Goal: Task Accomplishment & Management: Complete application form

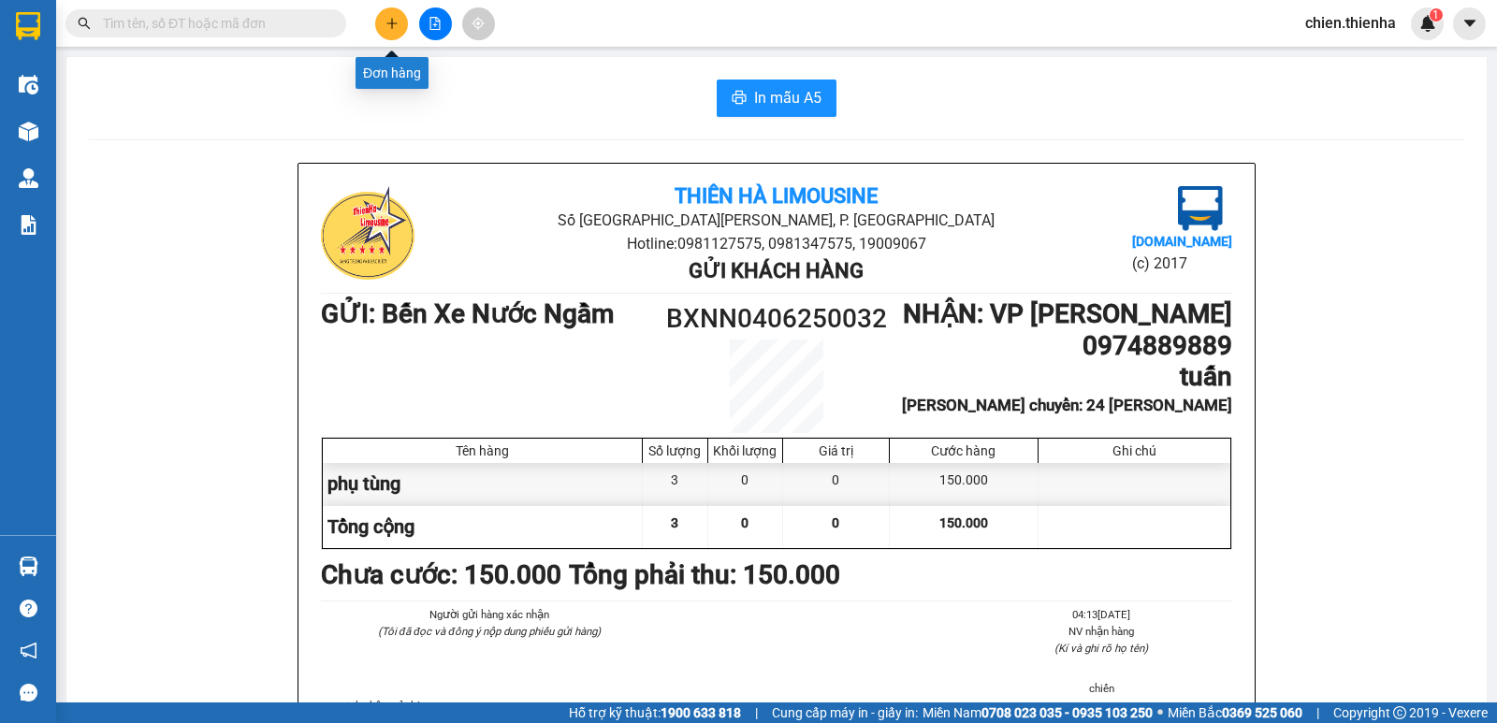
click at [392, 26] on icon "plus" at bounding box center [391, 23] width 1 height 10
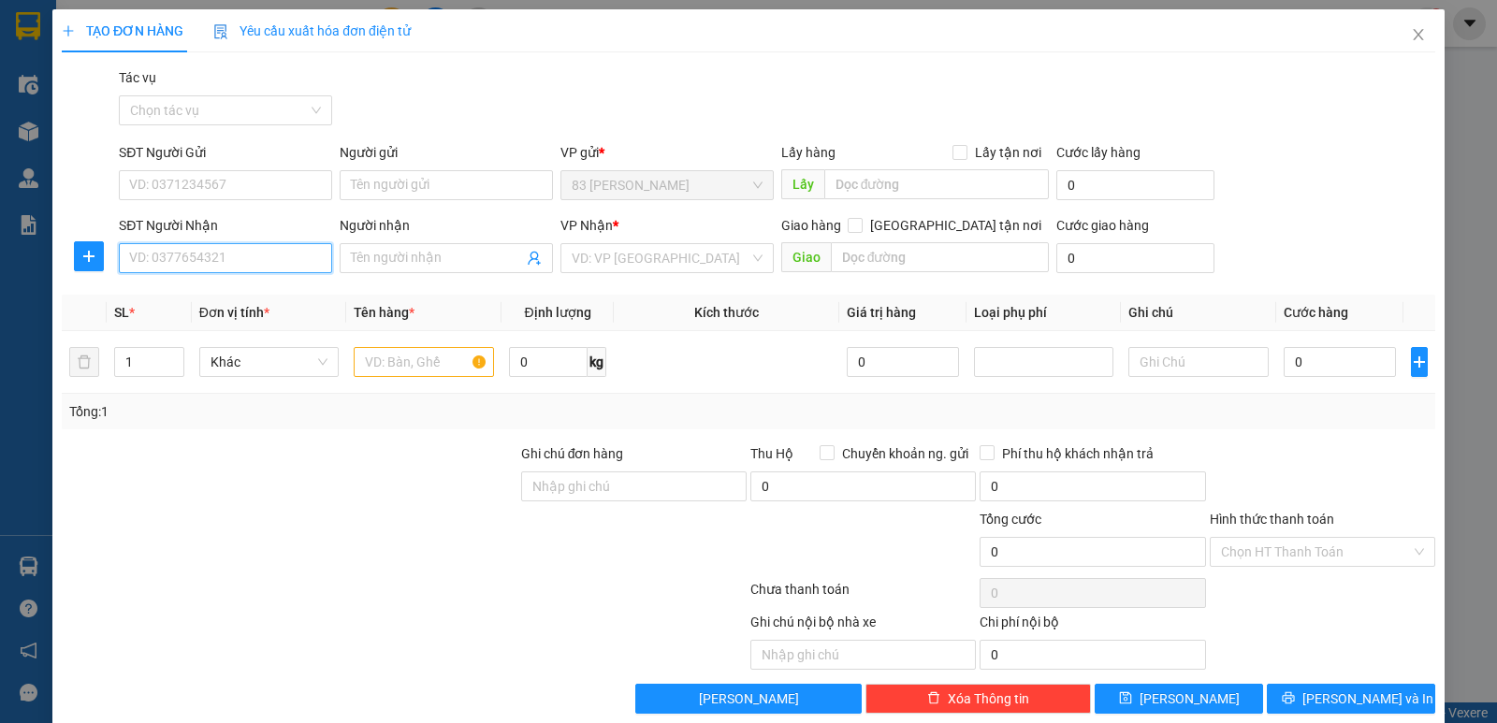
click at [251, 253] on input "SĐT Người Nhận" at bounding box center [225, 258] width 213 height 30
click at [242, 291] on div "0912588788 - thủy" at bounding box center [223, 295] width 189 height 21
type input "0912588788"
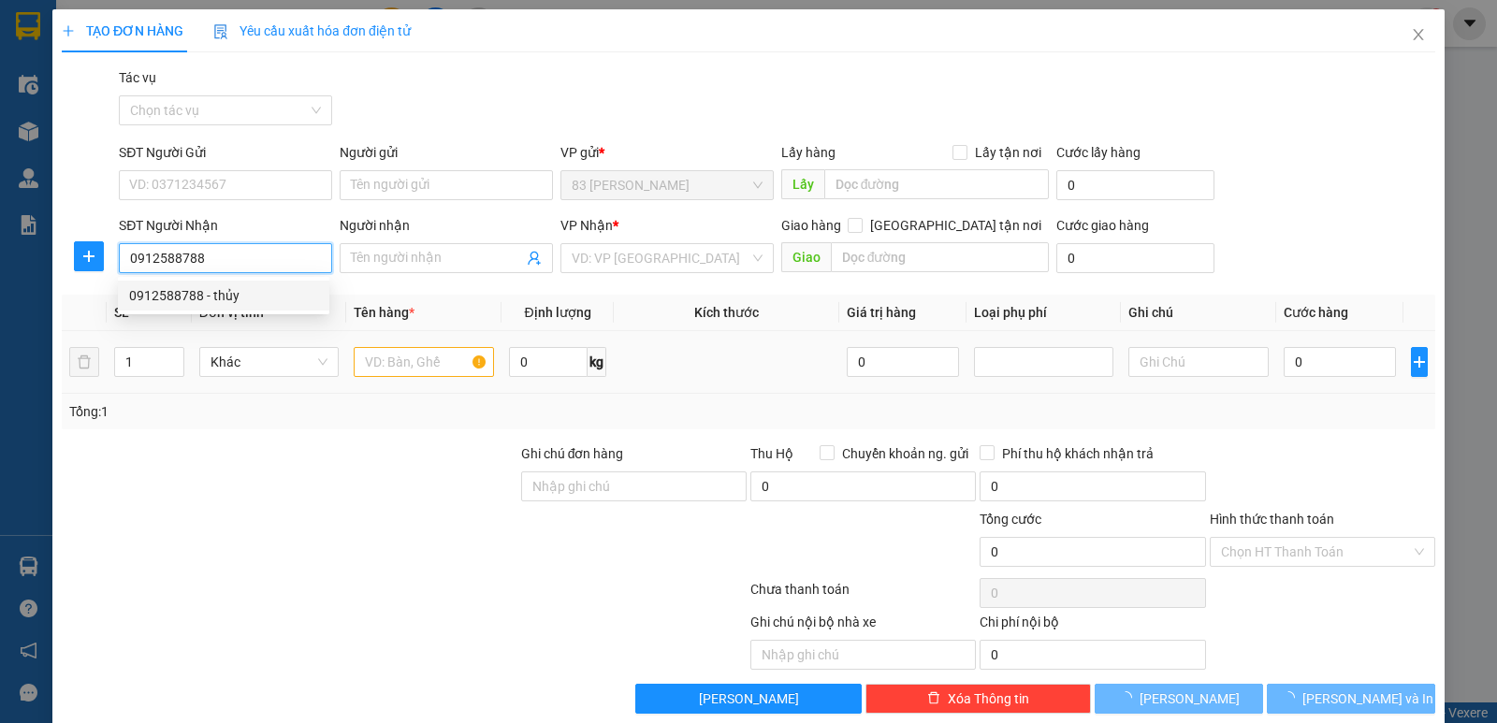
type input "thủy"
checkbox input "true"
type input "ha huy tập"
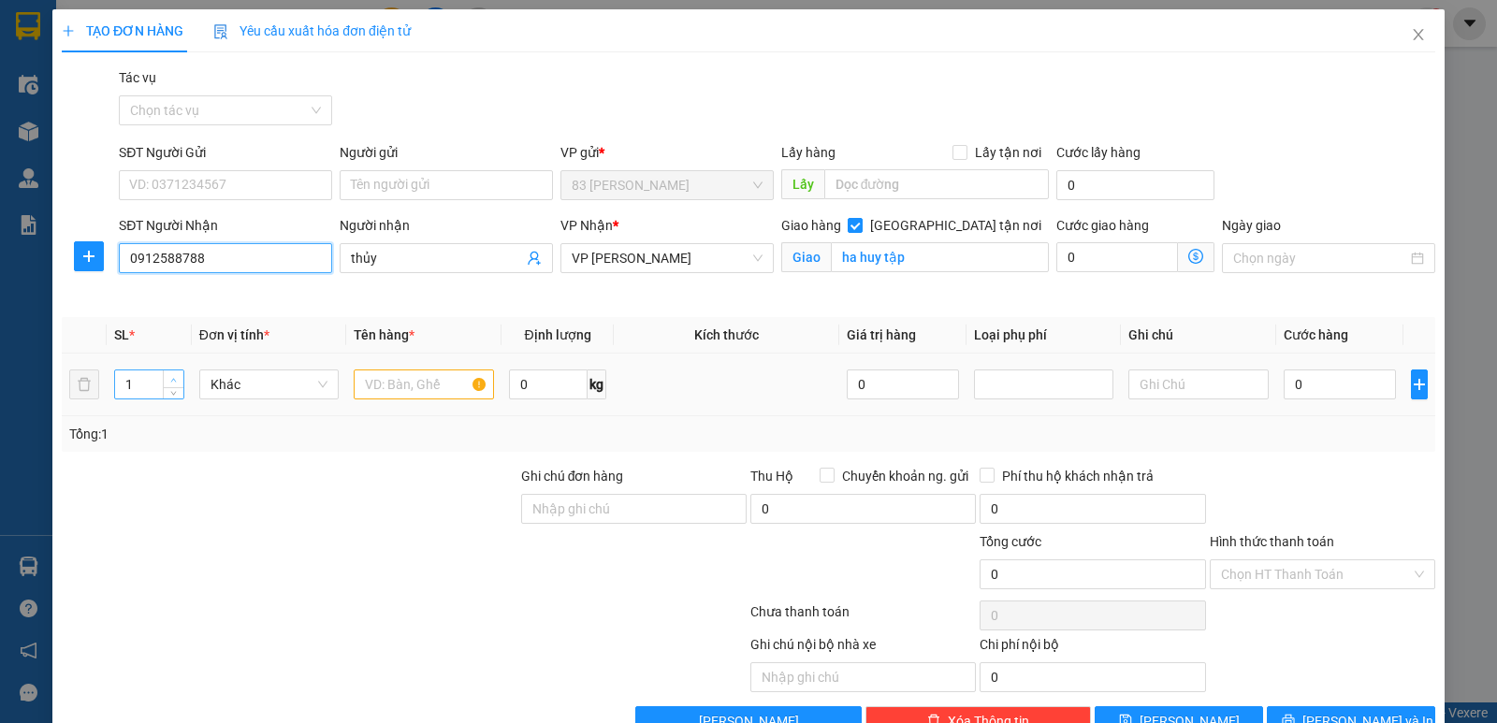
type input "0912588788"
type input "2"
click at [170, 375] on span "up" at bounding box center [173, 379] width 11 height 11
click at [411, 387] on input "text" at bounding box center [424, 385] width 140 height 30
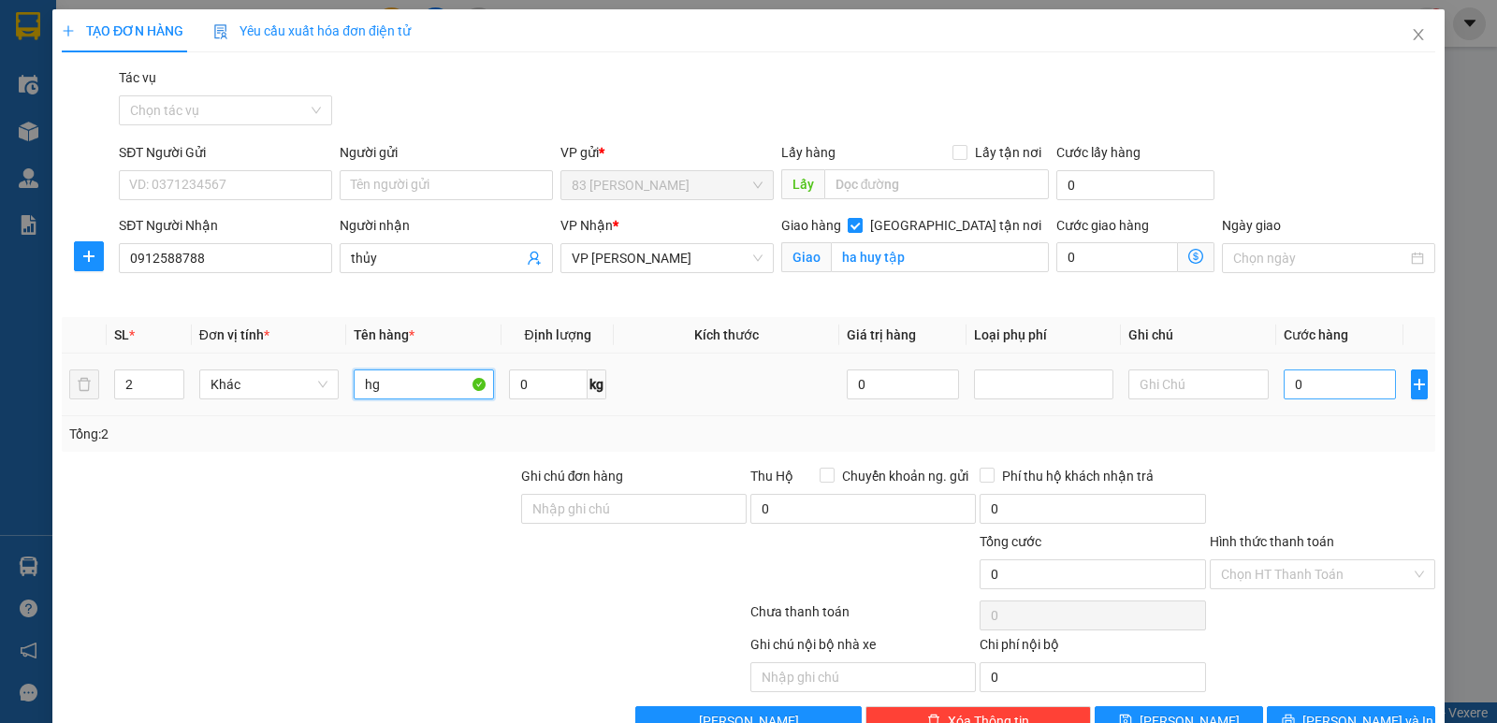
type input "hg"
click at [1284, 375] on input "0" at bounding box center [1340, 385] width 112 height 30
type input "1"
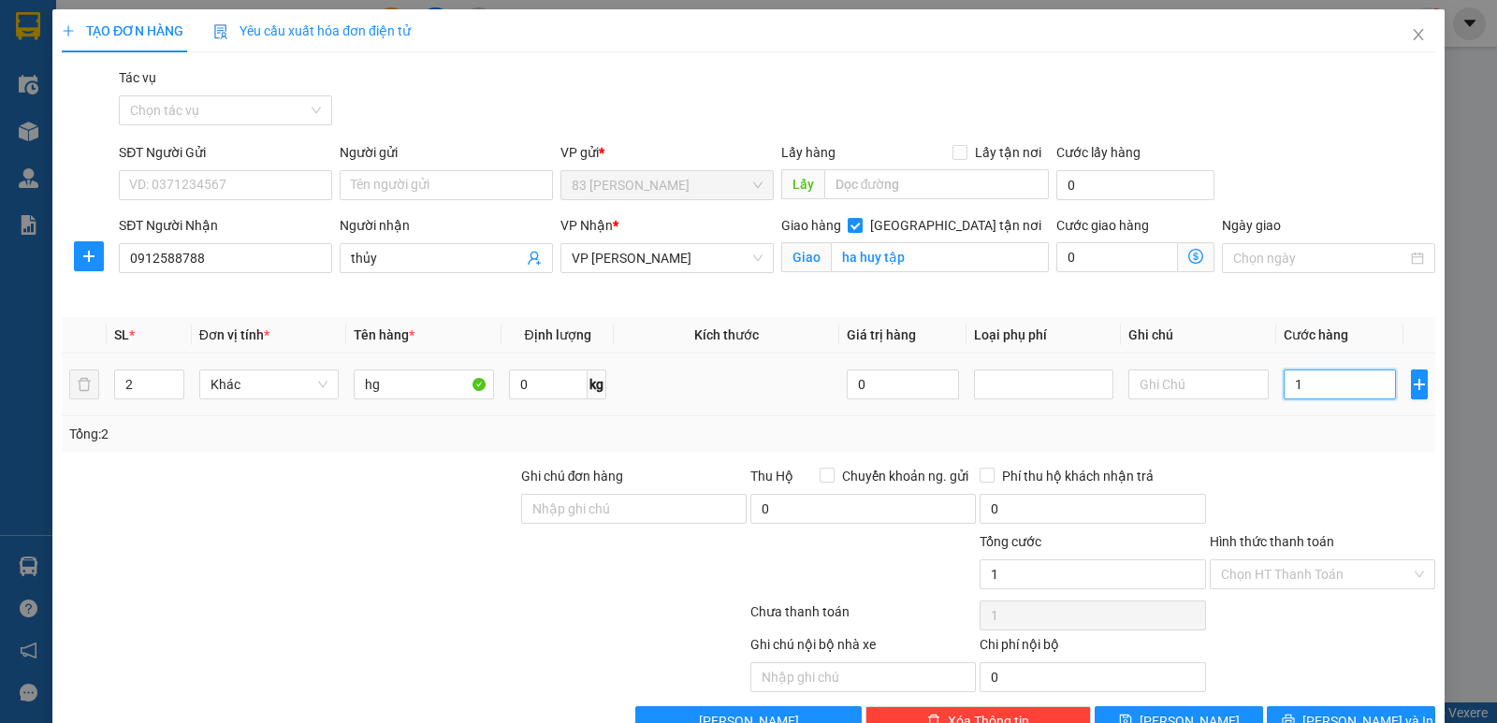
type input "10"
type input "100"
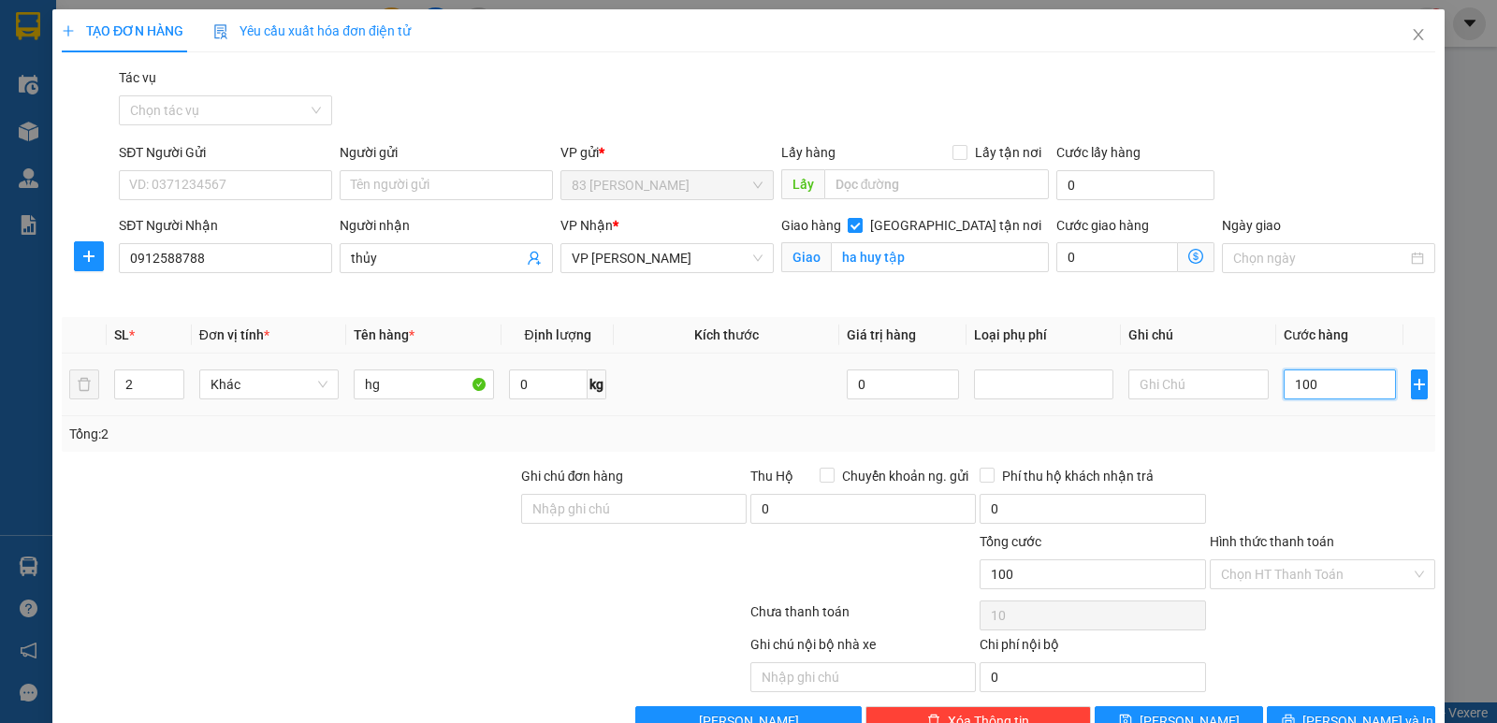
type input "100"
type input "1.000"
type input "10.000"
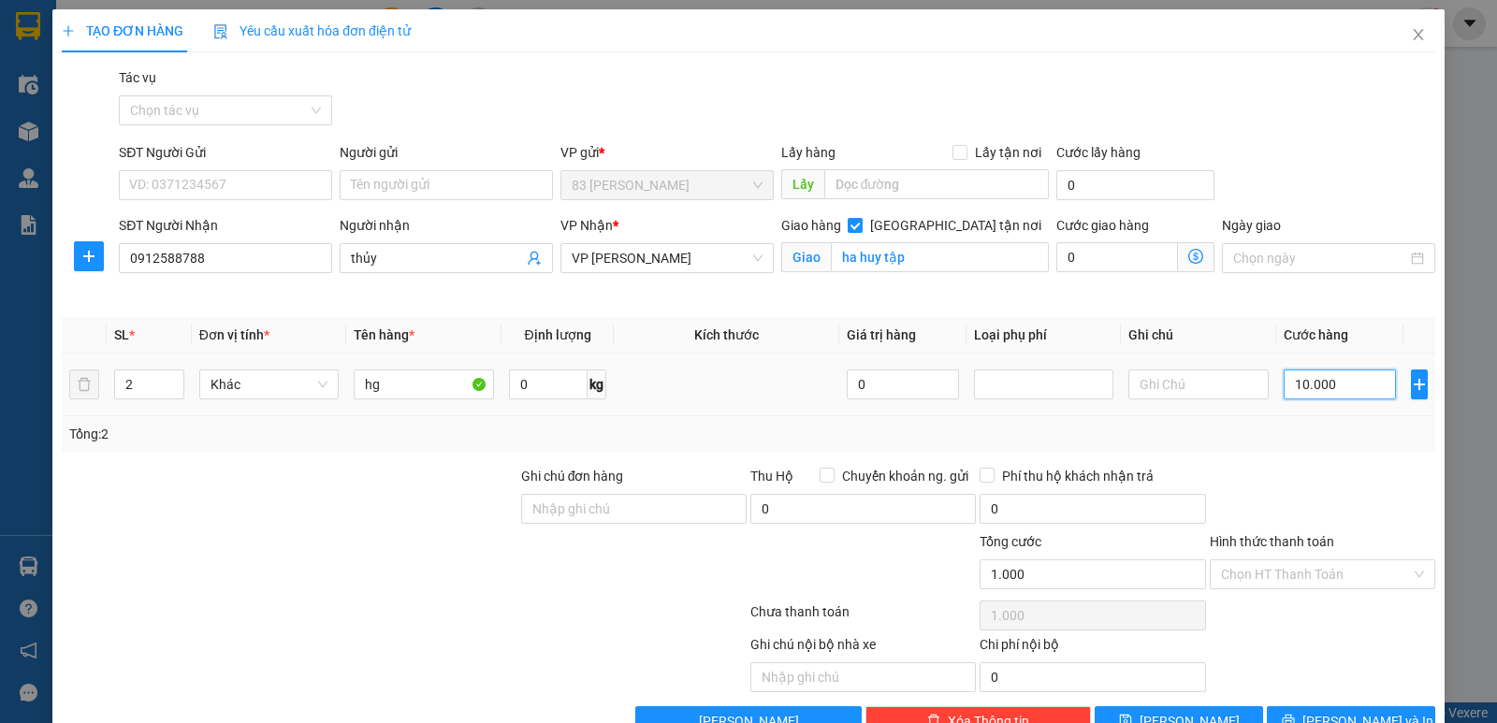
type input "10.000"
type input "100.000"
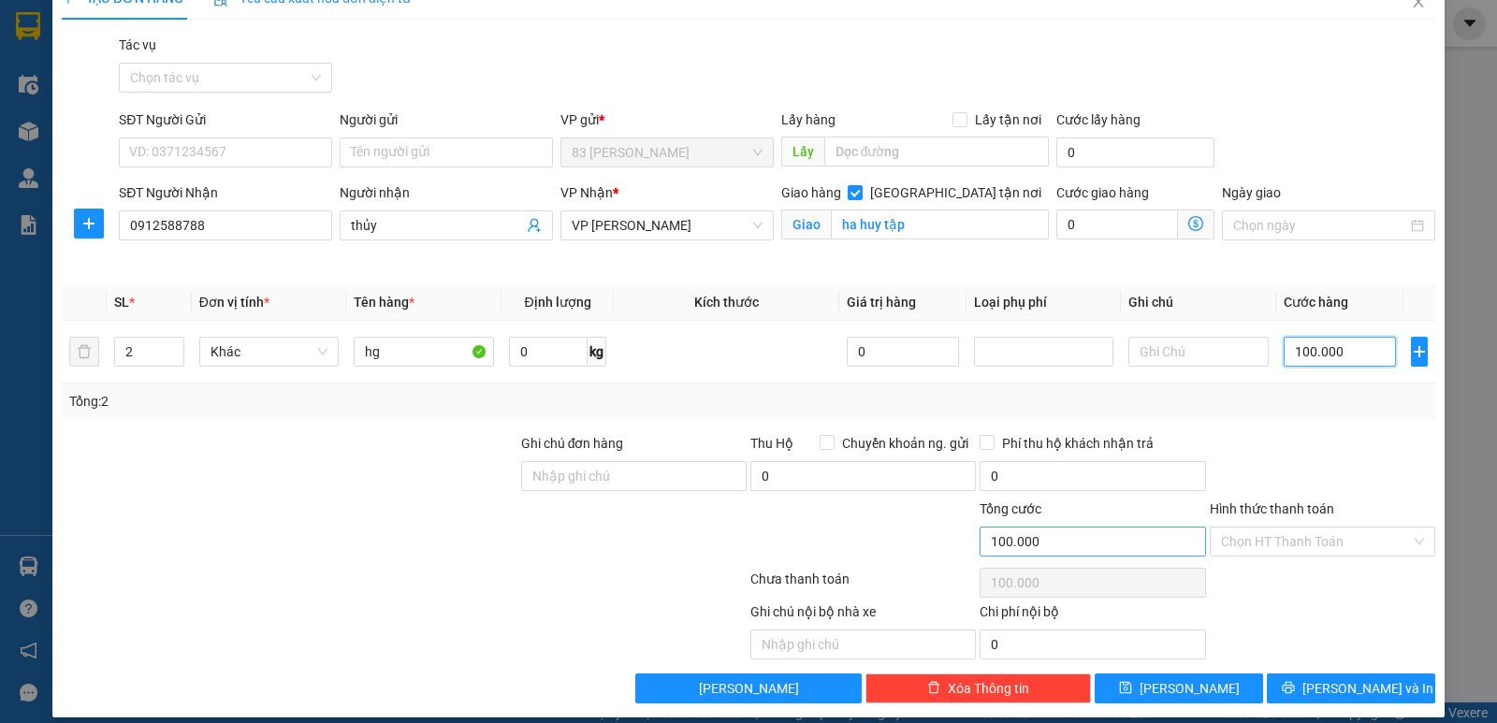
scroll to position [50, 0]
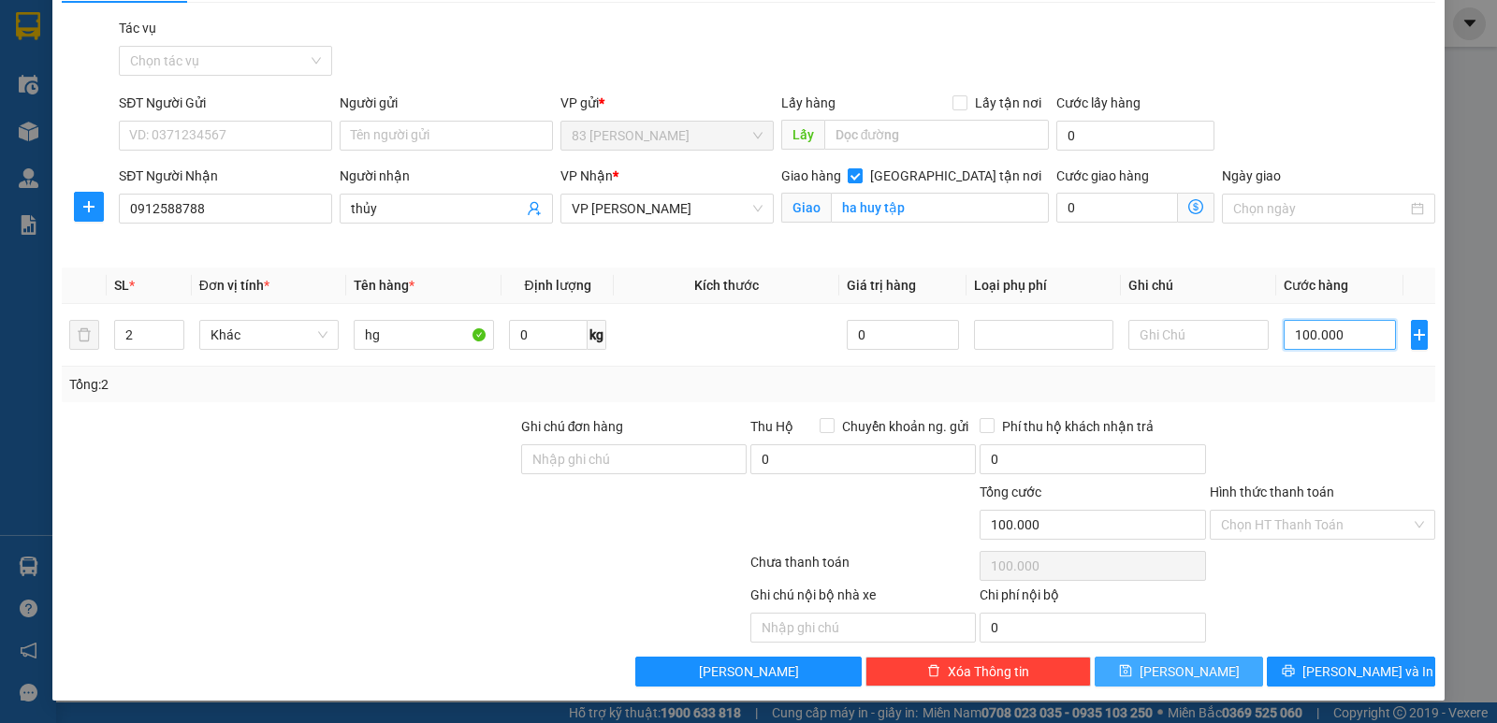
type input "100.000"
click at [1131, 665] on icon "save" at bounding box center [1125, 671] width 12 height 12
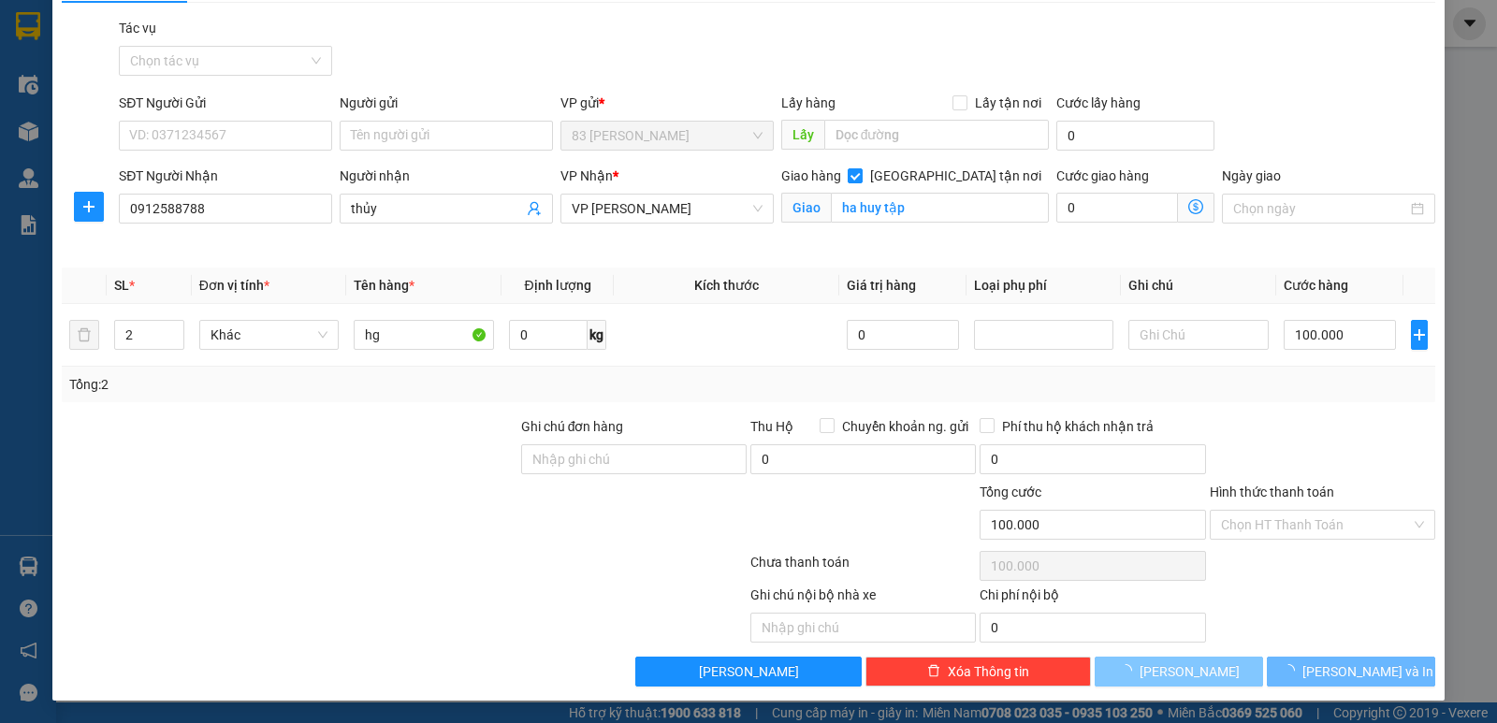
checkbox input "false"
type input "1"
type input "0"
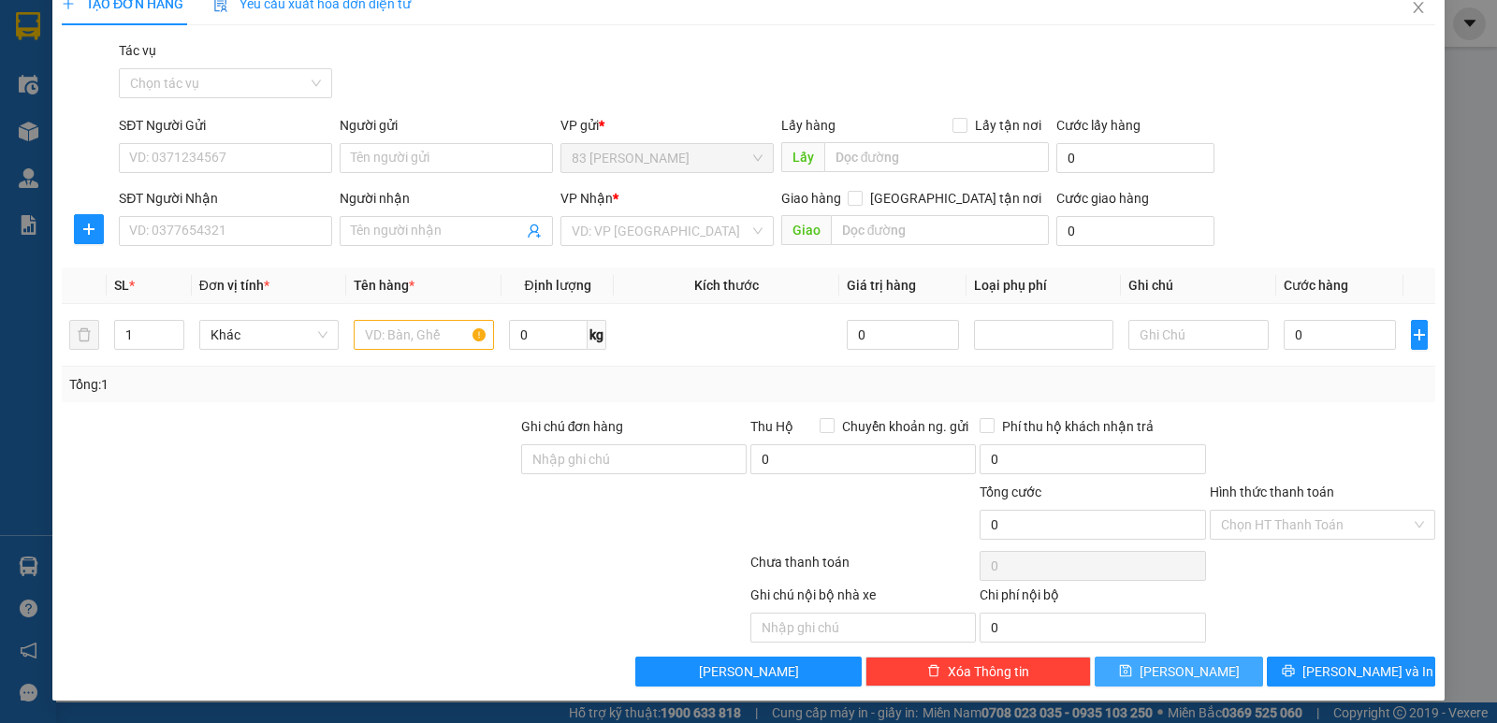
scroll to position [27, 0]
click at [219, 231] on input "SĐT Người Nhận" at bounding box center [225, 231] width 213 height 30
type input "3"
type input "0984256346"
click at [394, 234] on input "Người nhận" at bounding box center [437, 231] width 172 height 21
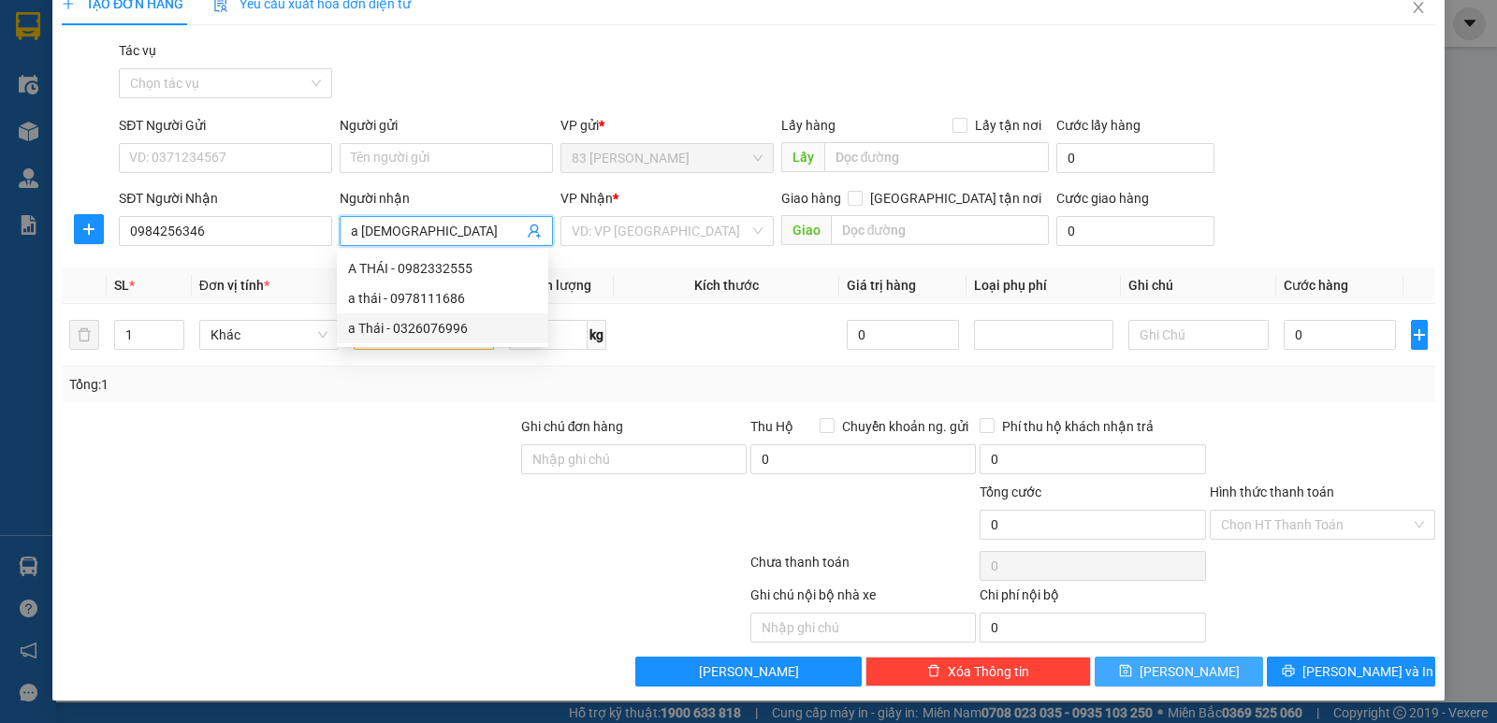
type input "a [DEMOGRAPHIC_DATA]"
click at [363, 439] on div at bounding box center [290, 449] width 460 height 66
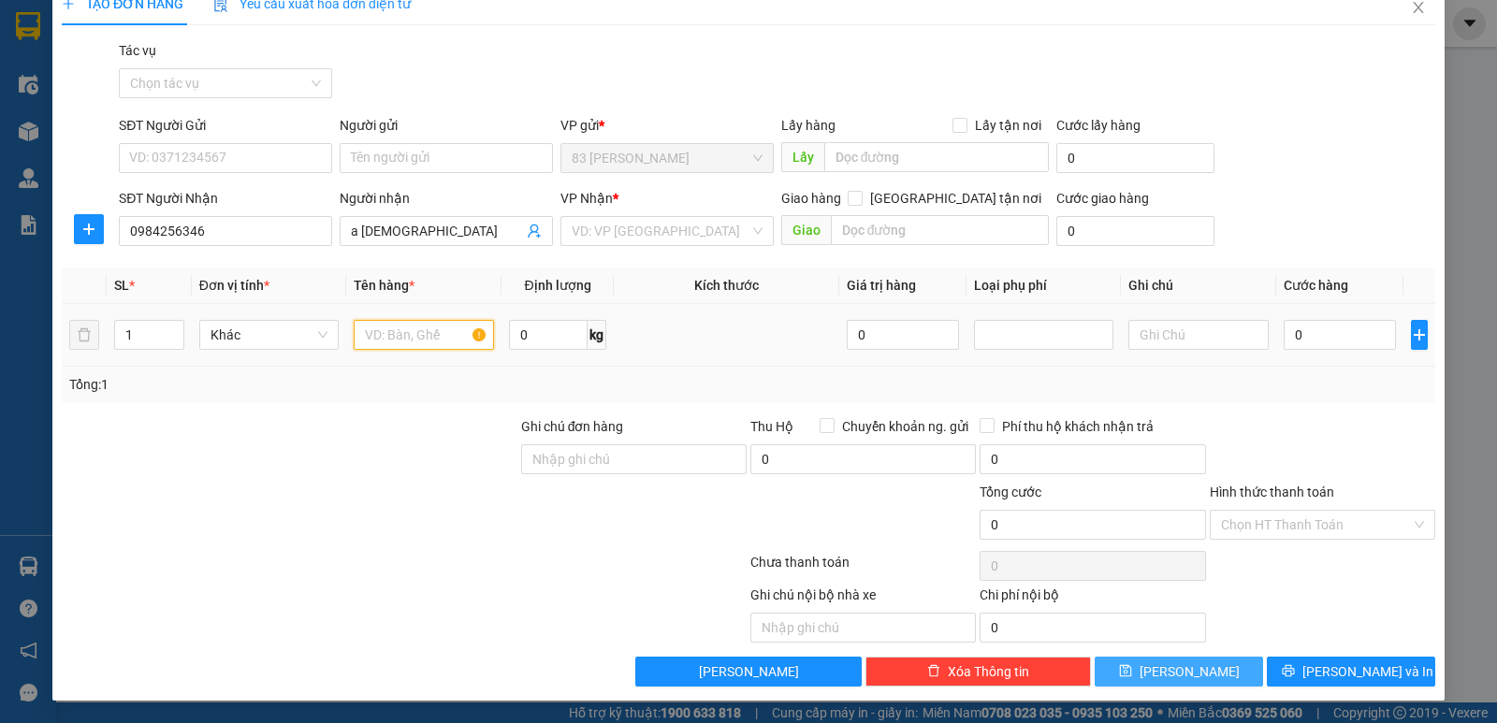
click at [410, 335] on input "text" at bounding box center [424, 335] width 140 height 30
type input "hg"
click at [616, 226] on input "search" at bounding box center [661, 231] width 178 height 28
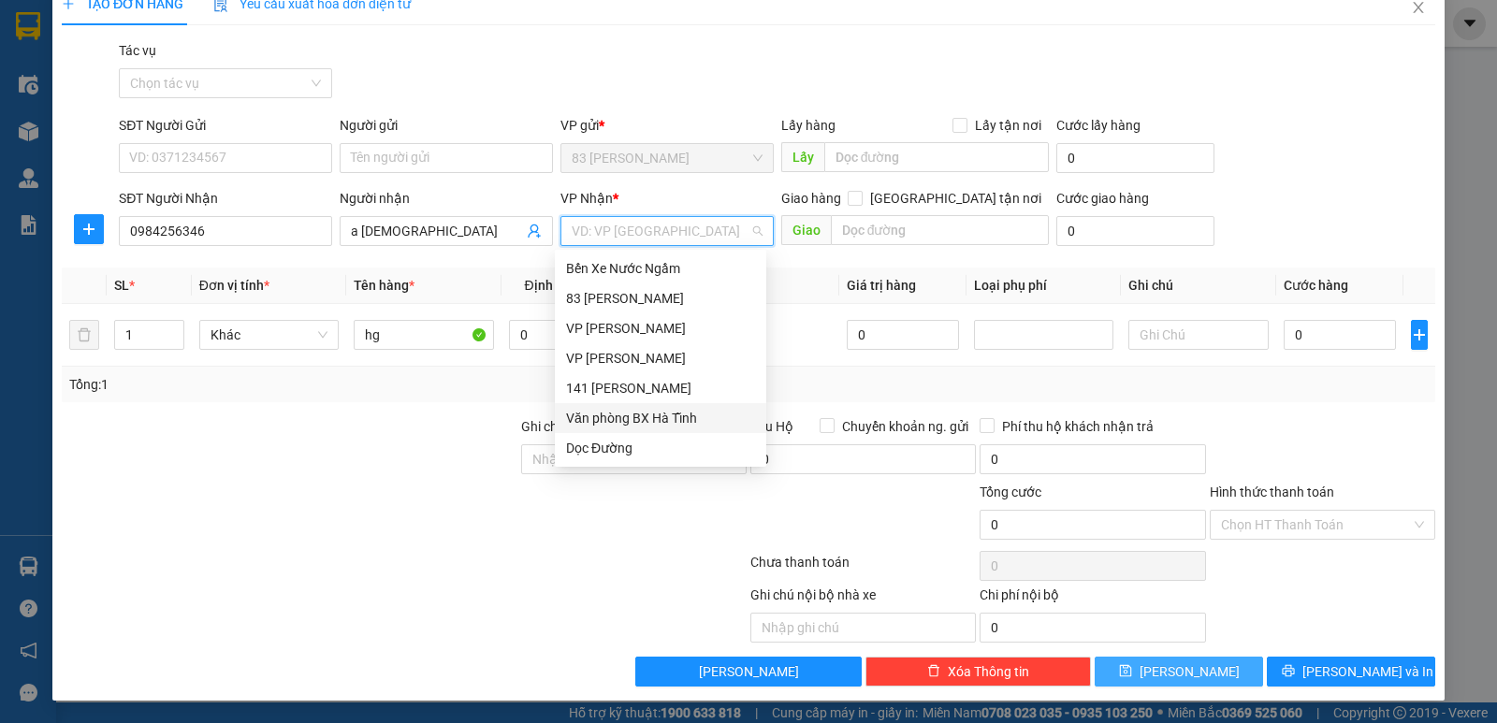
click at [665, 421] on div "Văn phòng BX Hà Tĩnh" at bounding box center [660, 418] width 189 height 21
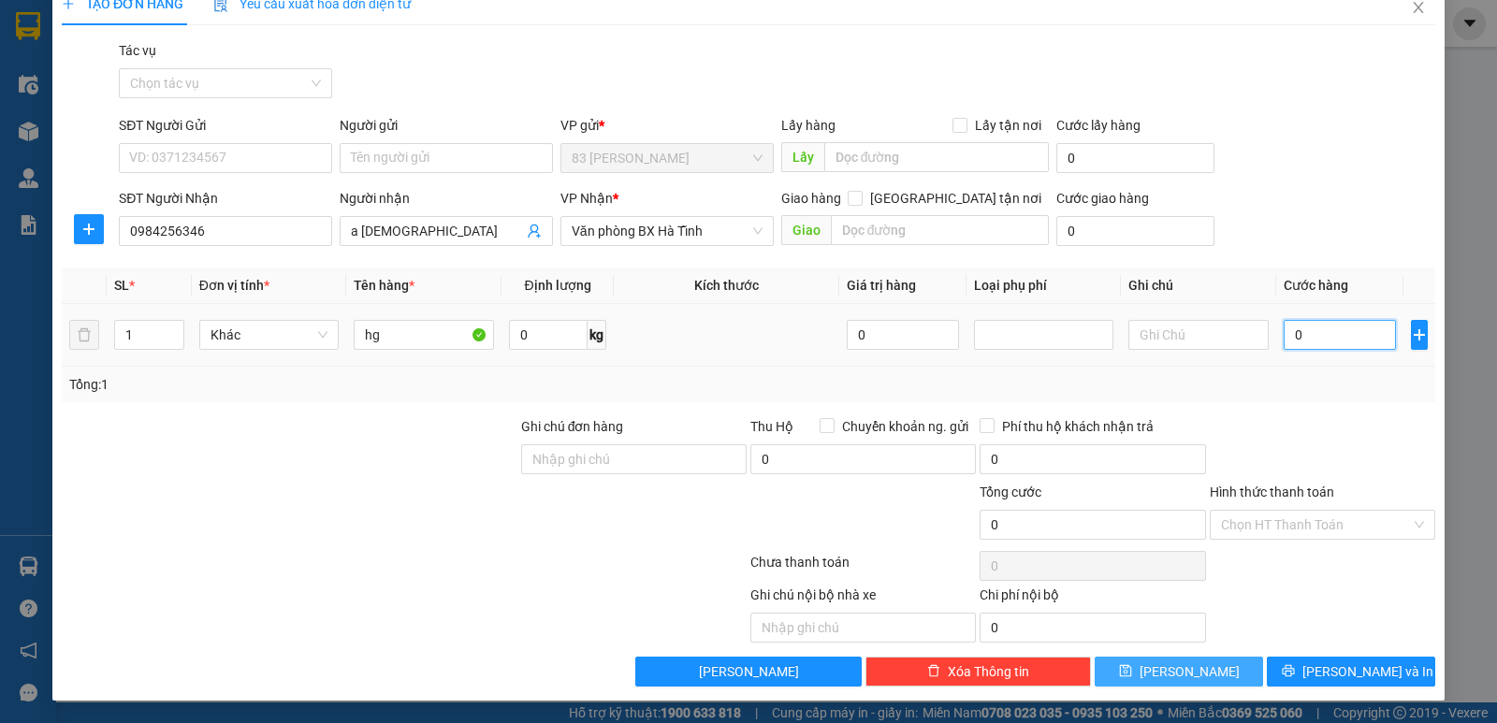
click at [1284, 334] on input "0" at bounding box center [1340, 335] width 112 height 30
type input "1"
type input "10"
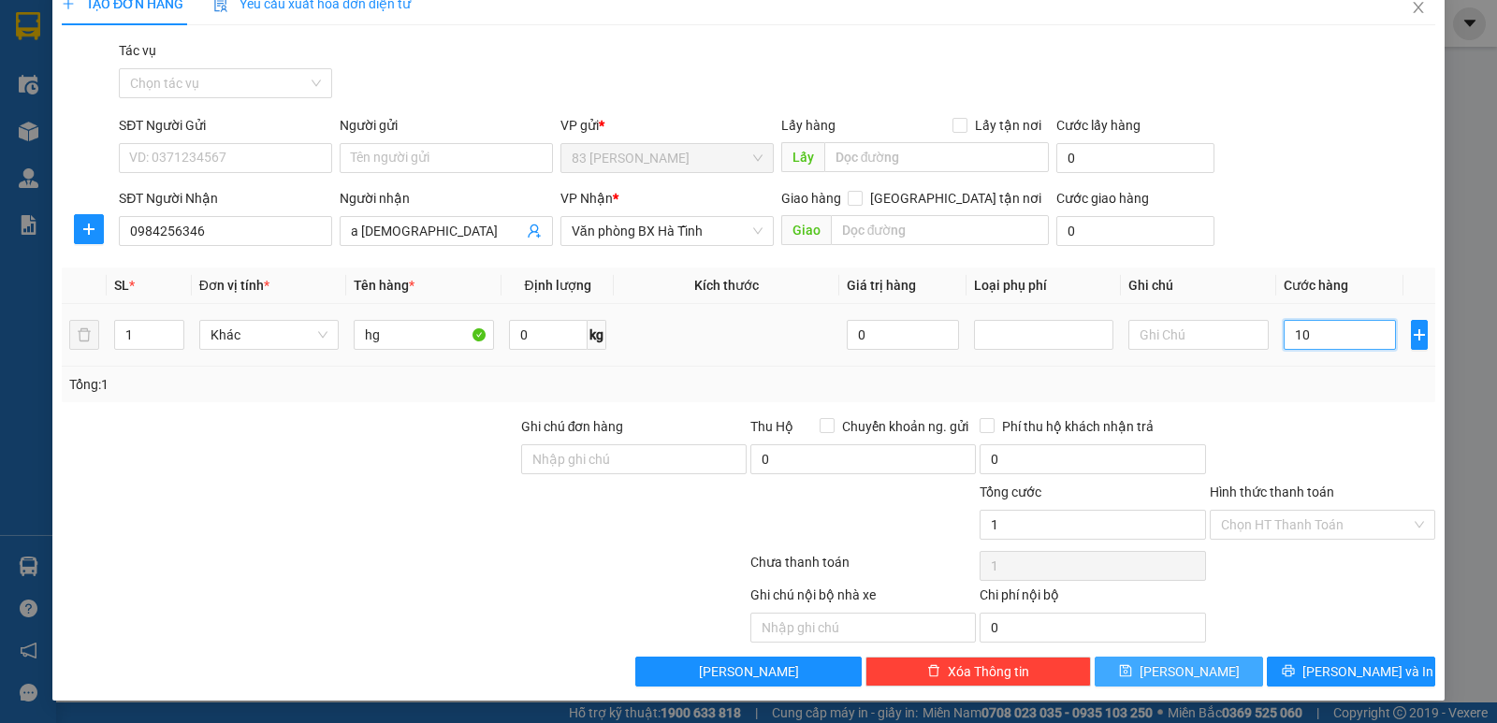
type input "10"
type input "100"
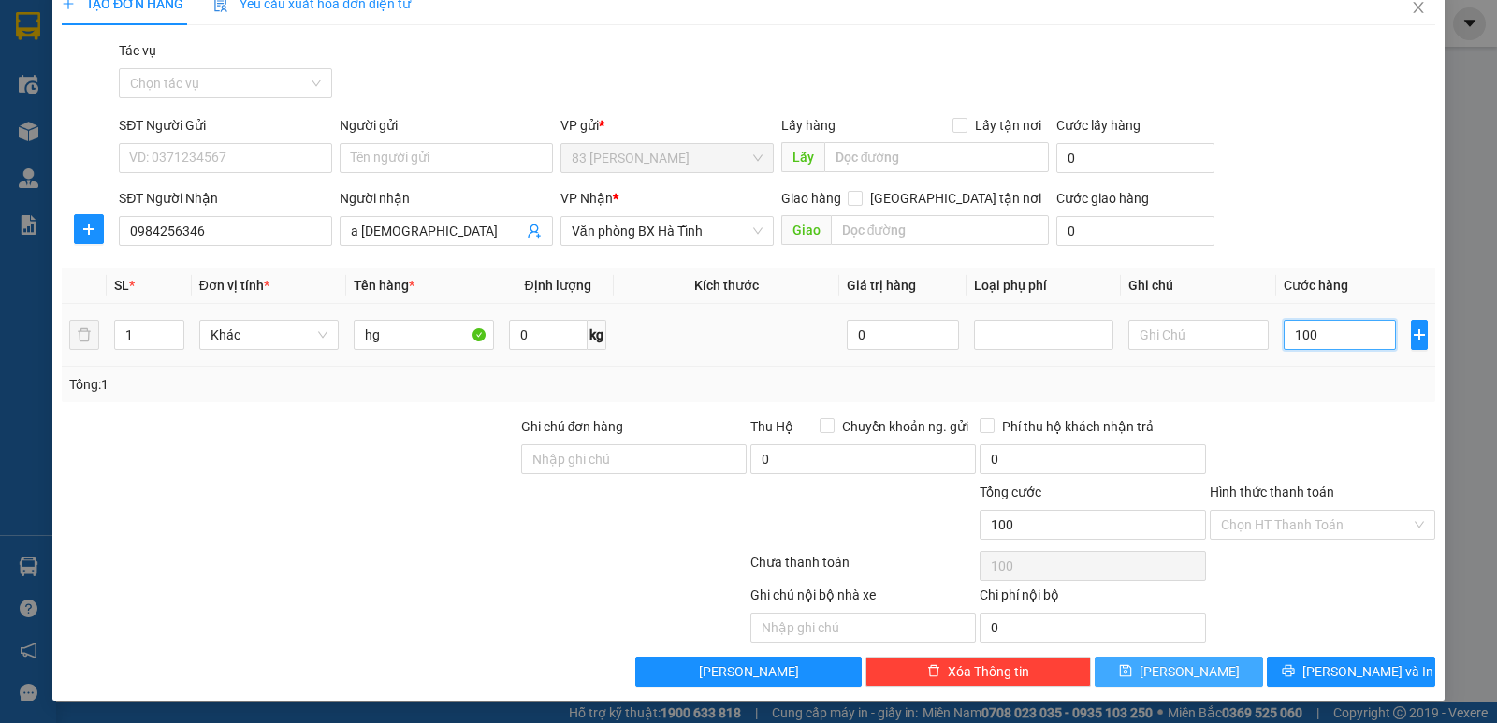
type input "1.000"
type input "10.000"
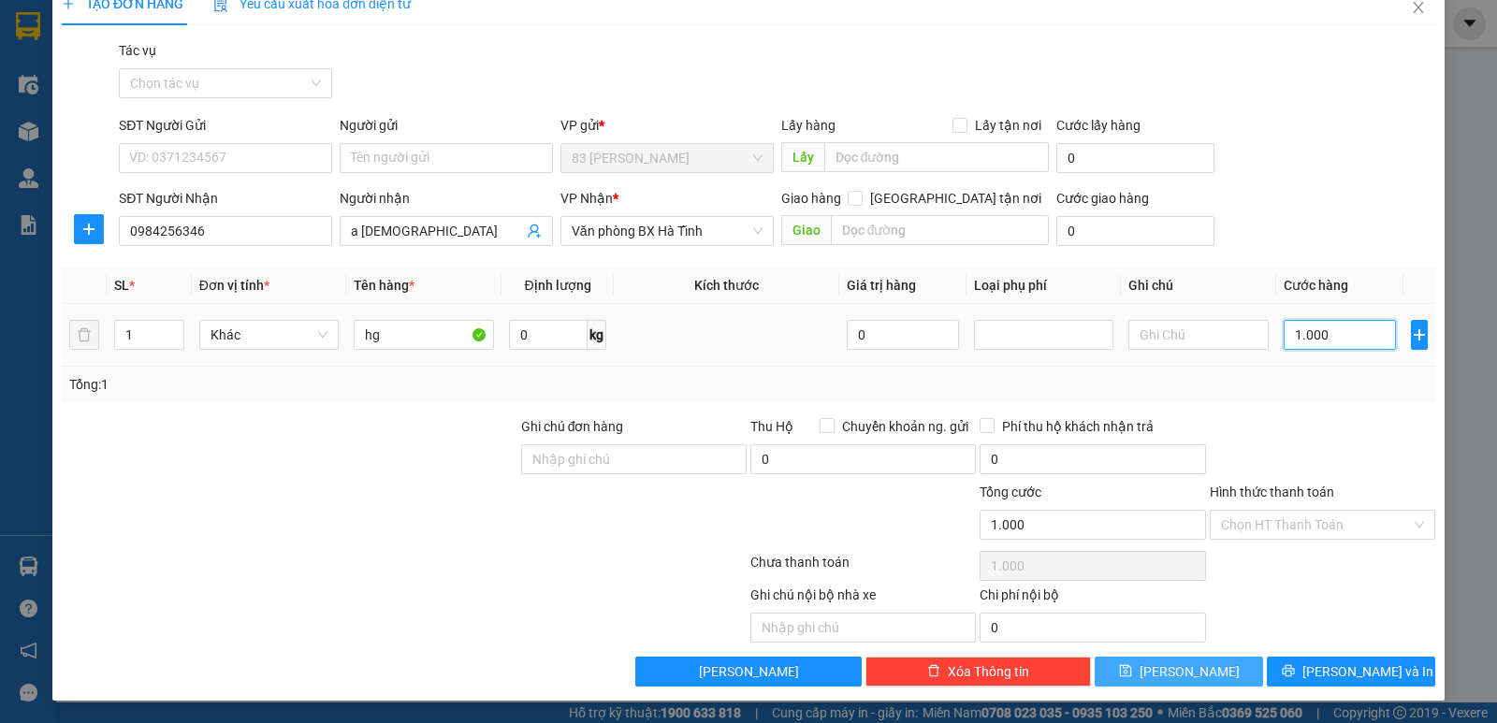
type input "10.000"
type input "100.000"
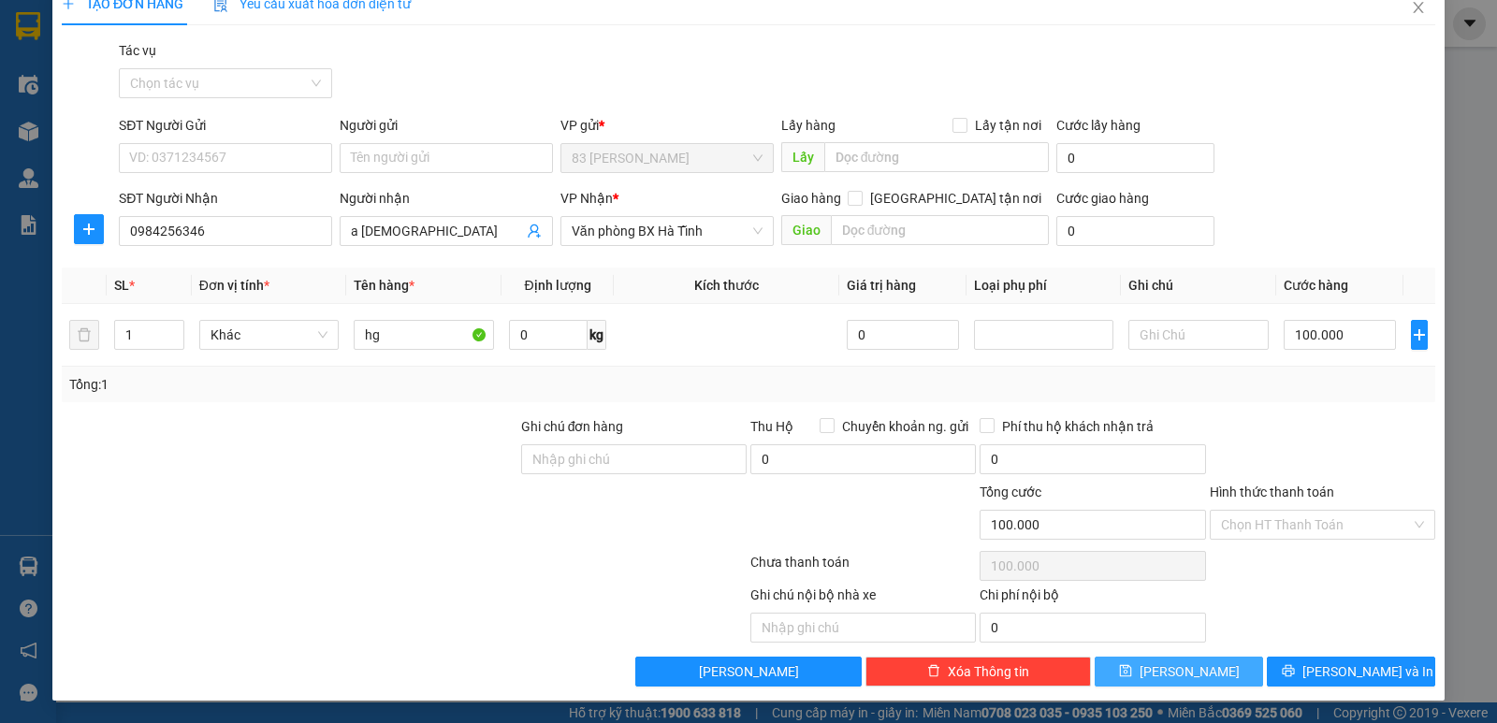
click at [1160, 664] on button "Lưu" at bounding box center [1179, 672] width 168 height 30
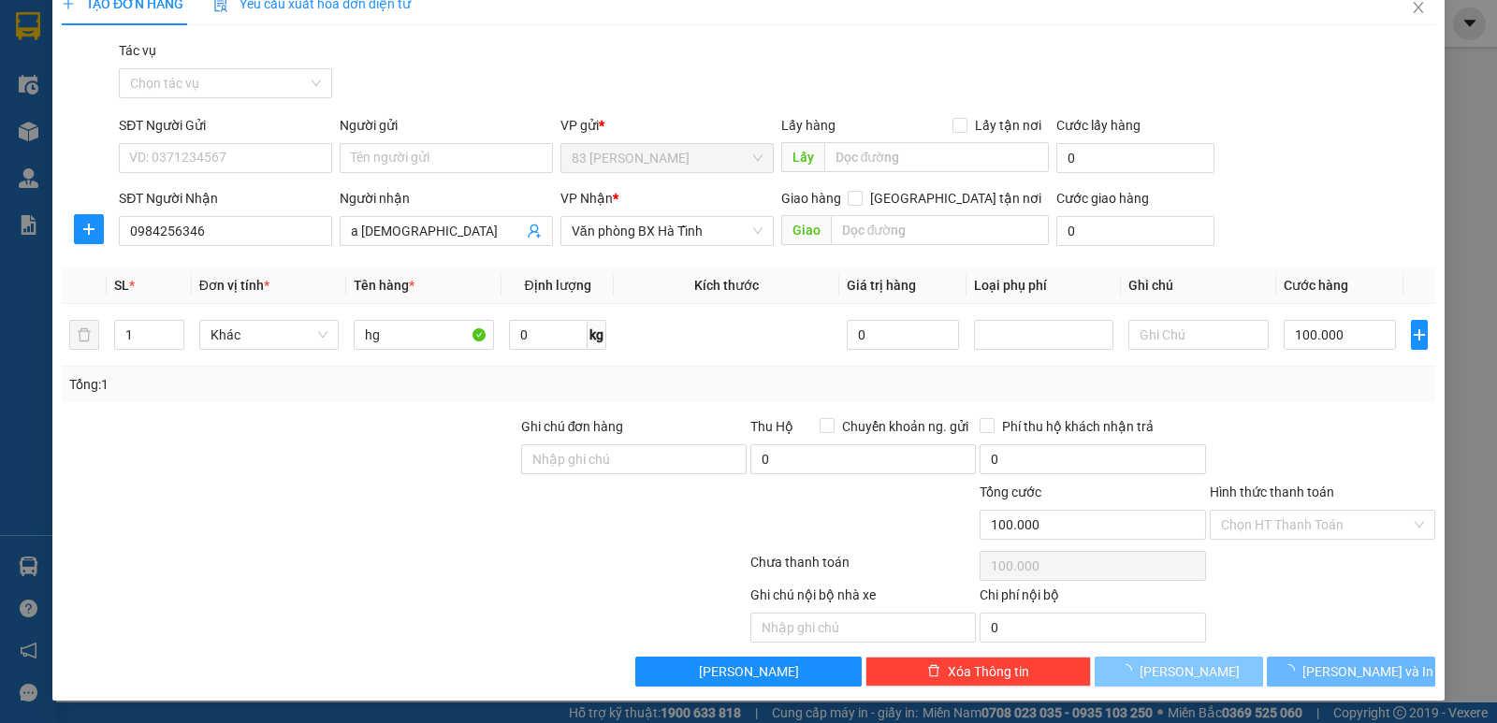
type input "0"
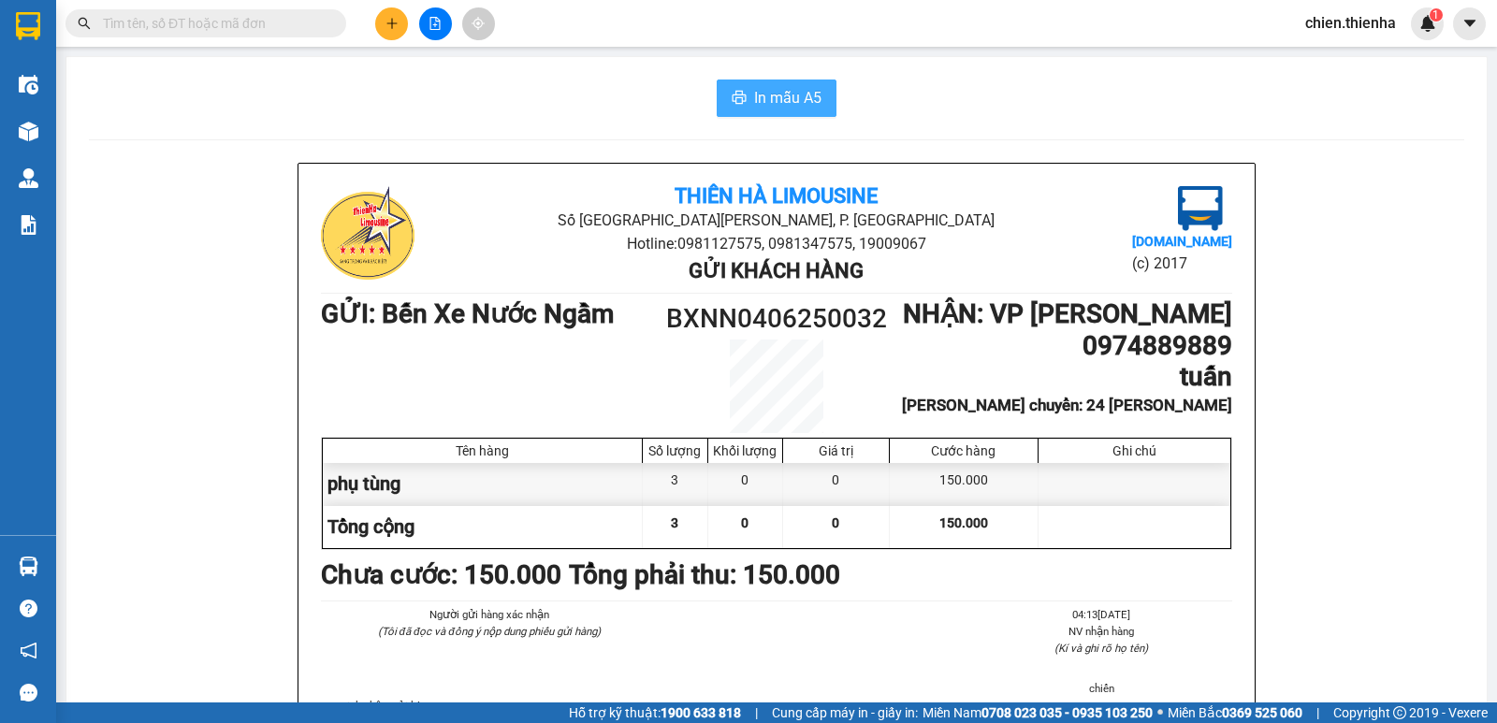
click at [790, 98] on span "In mẫu A5" at bounding box center [787, 97] width 67 height 23
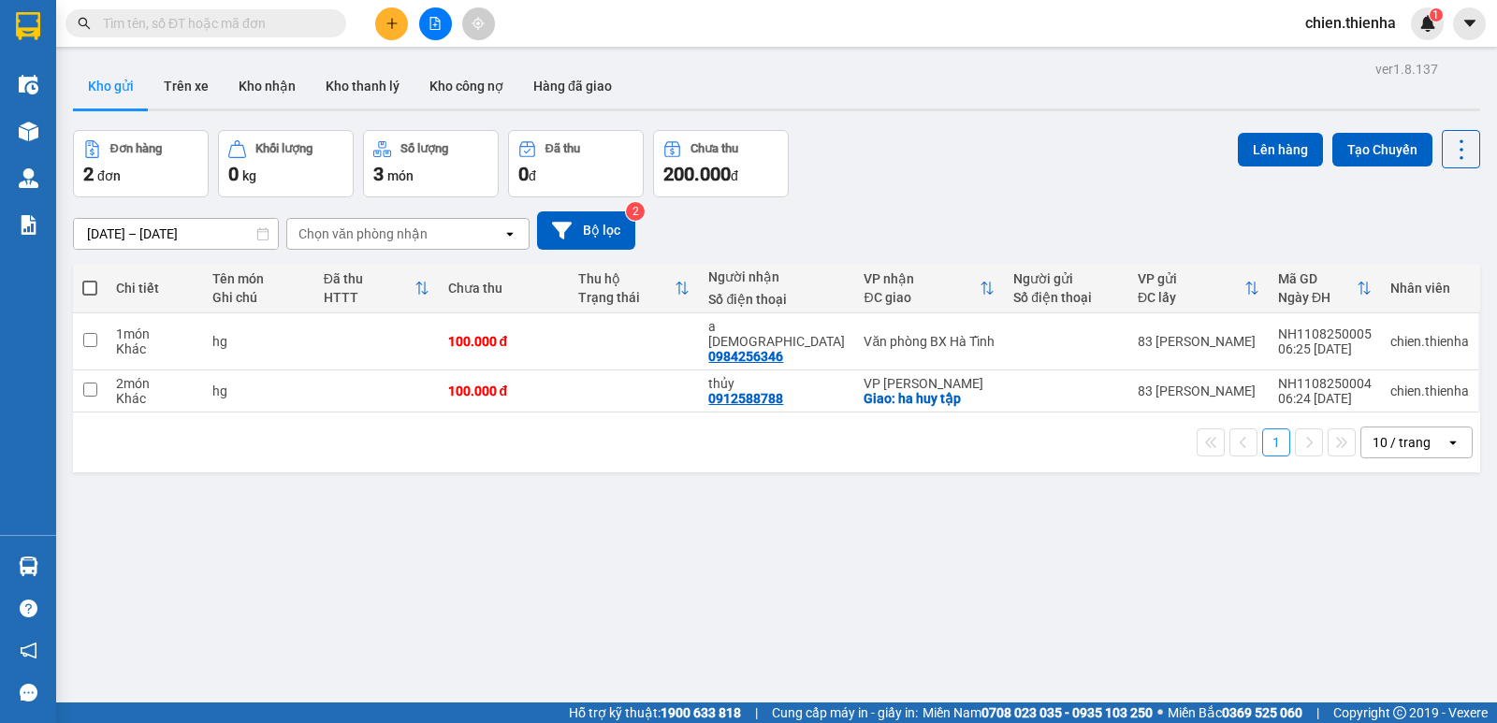
click at [89, 292] on span at bounding box center [89, 288] width 15 height 15
click at [90, 279] on input "checkbox" at bounding box center [90, 279] width 0 height 0
checkbox input "true"
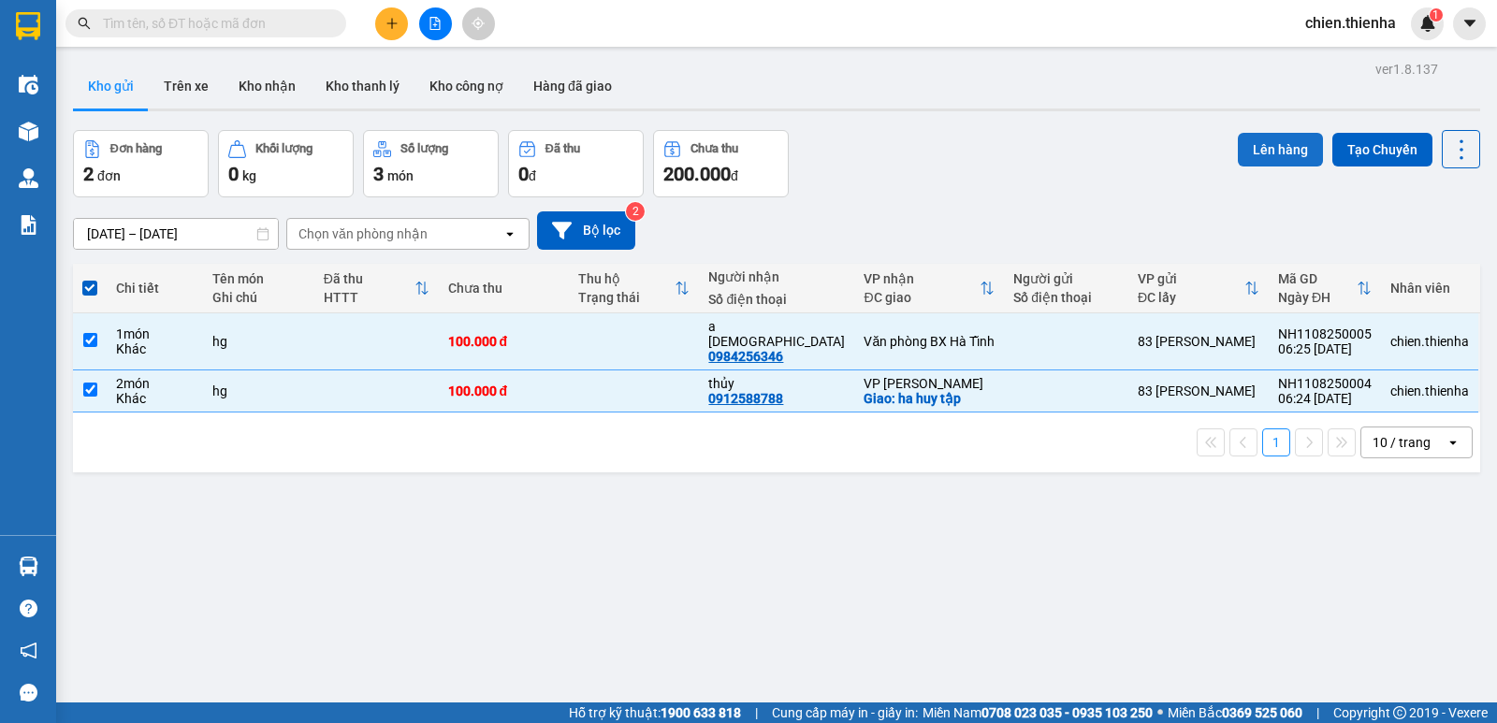
click at [1260, 148] on button "Lên hàng" at bounding box center [1280, 150] width 85 height 34
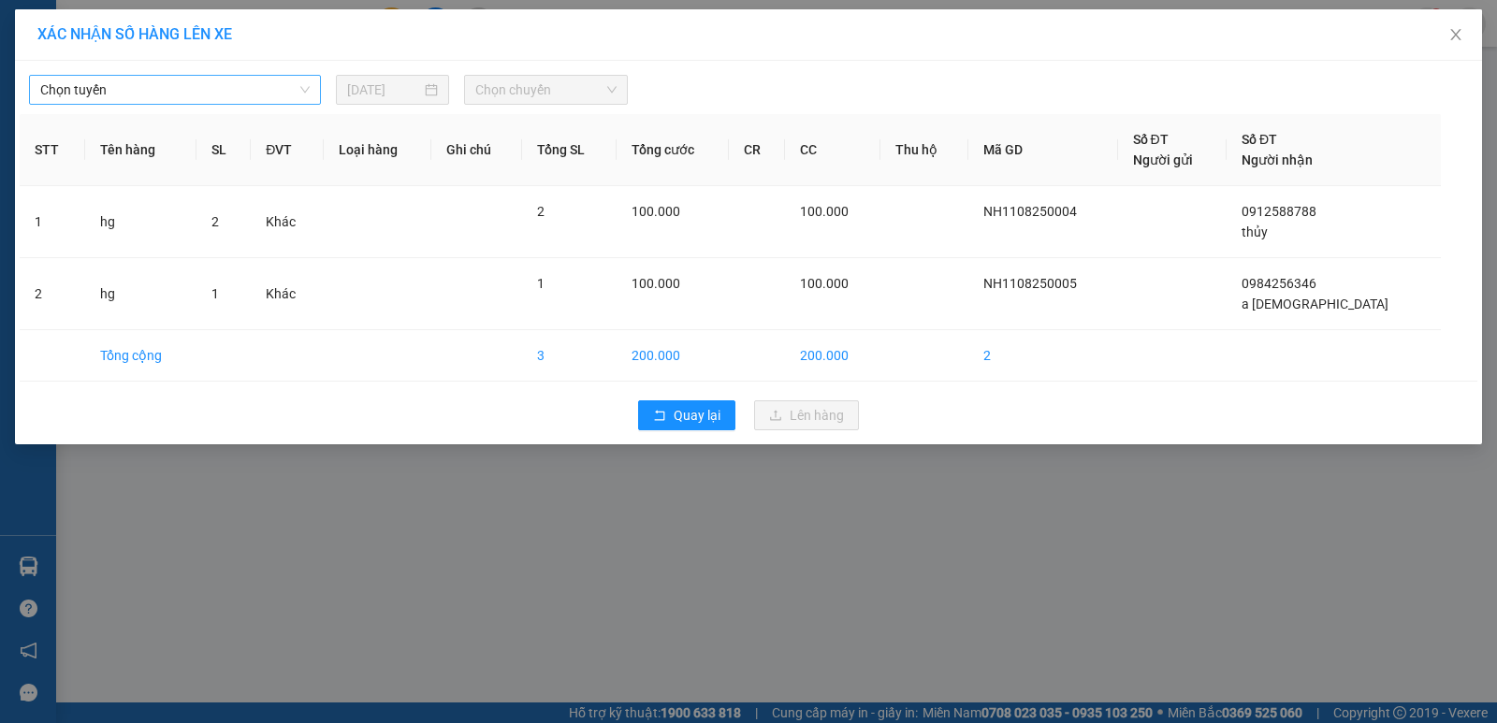
click at [164, 92] on span "Chọn tuyến" at bounding box center [175, 90] width 270 height 28
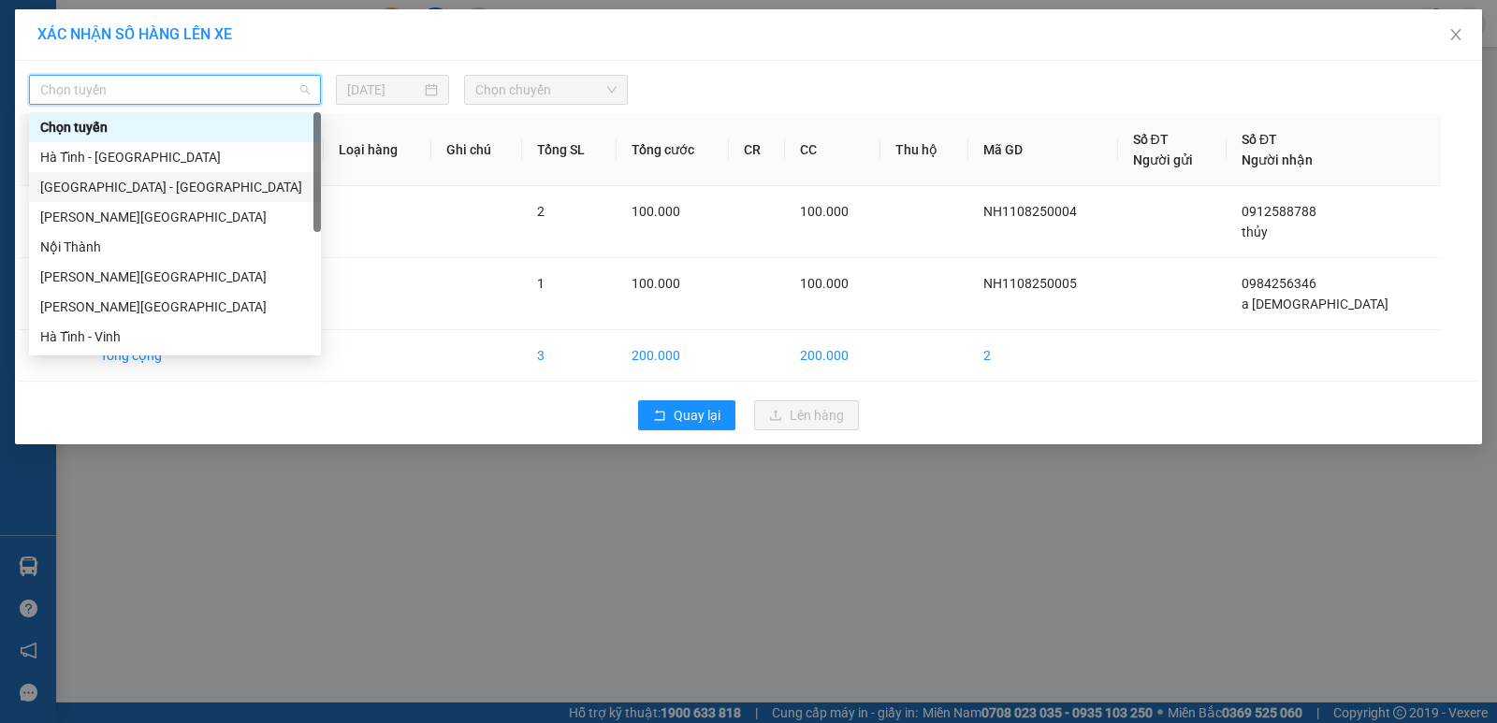
click at [117, 186] on div "[GEOGRAPHIC_DATA] - [GEOGRAPHIC_DATA]" at bounding box center [175, 187] width 270 height 21
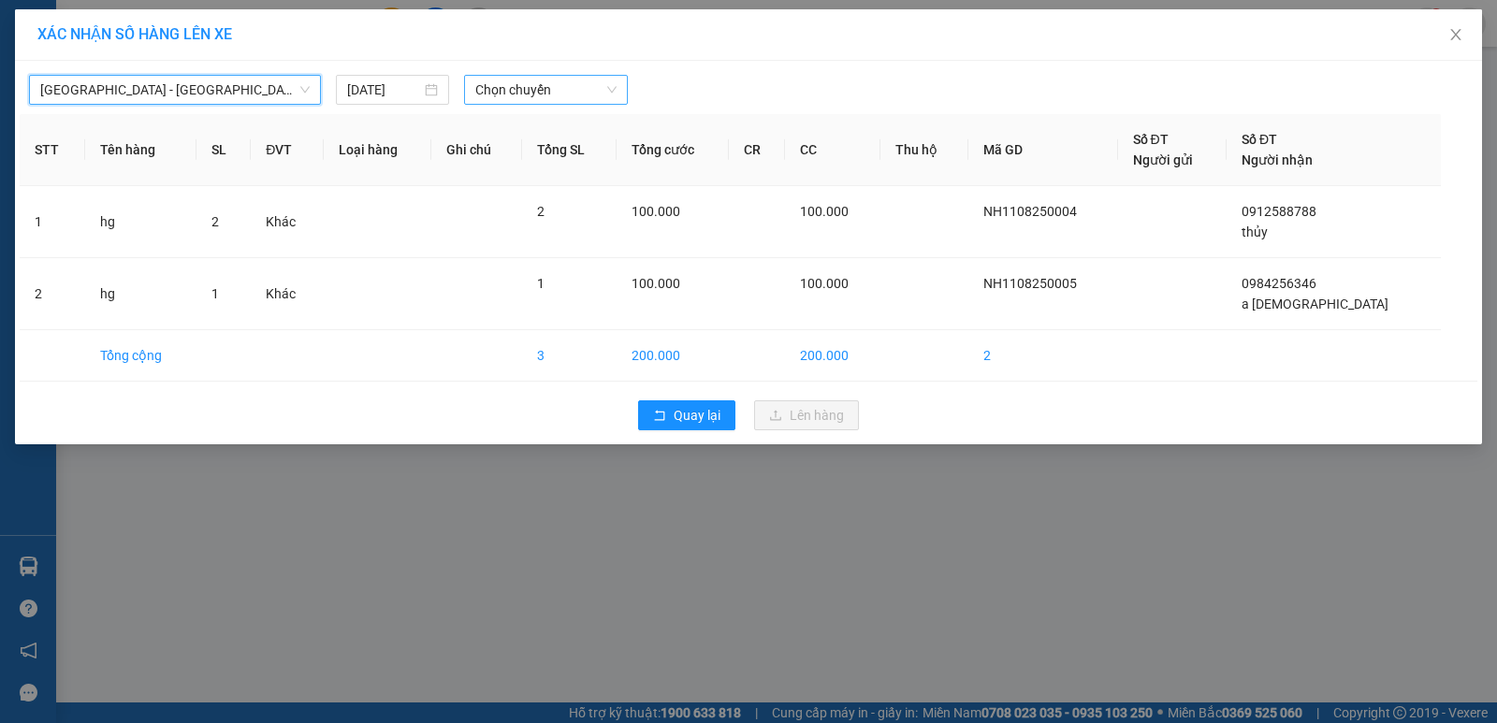
click at [570, 79] on span "Chọn chuyến" at bounding box center [545, 90] width 141 height 28
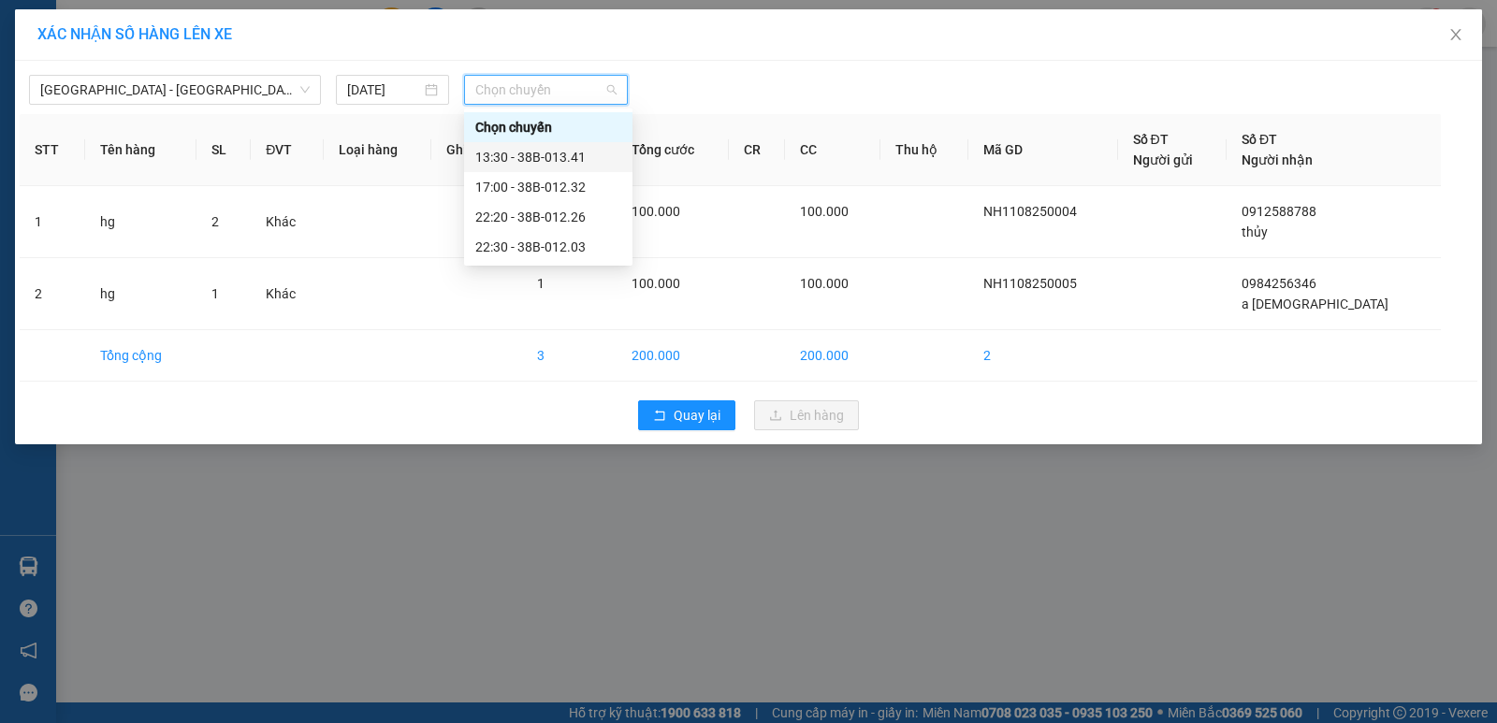
click at [581, 158] on div "13:30 - 38B-013.41" at bounding box center [548, 157] width 146 height 21
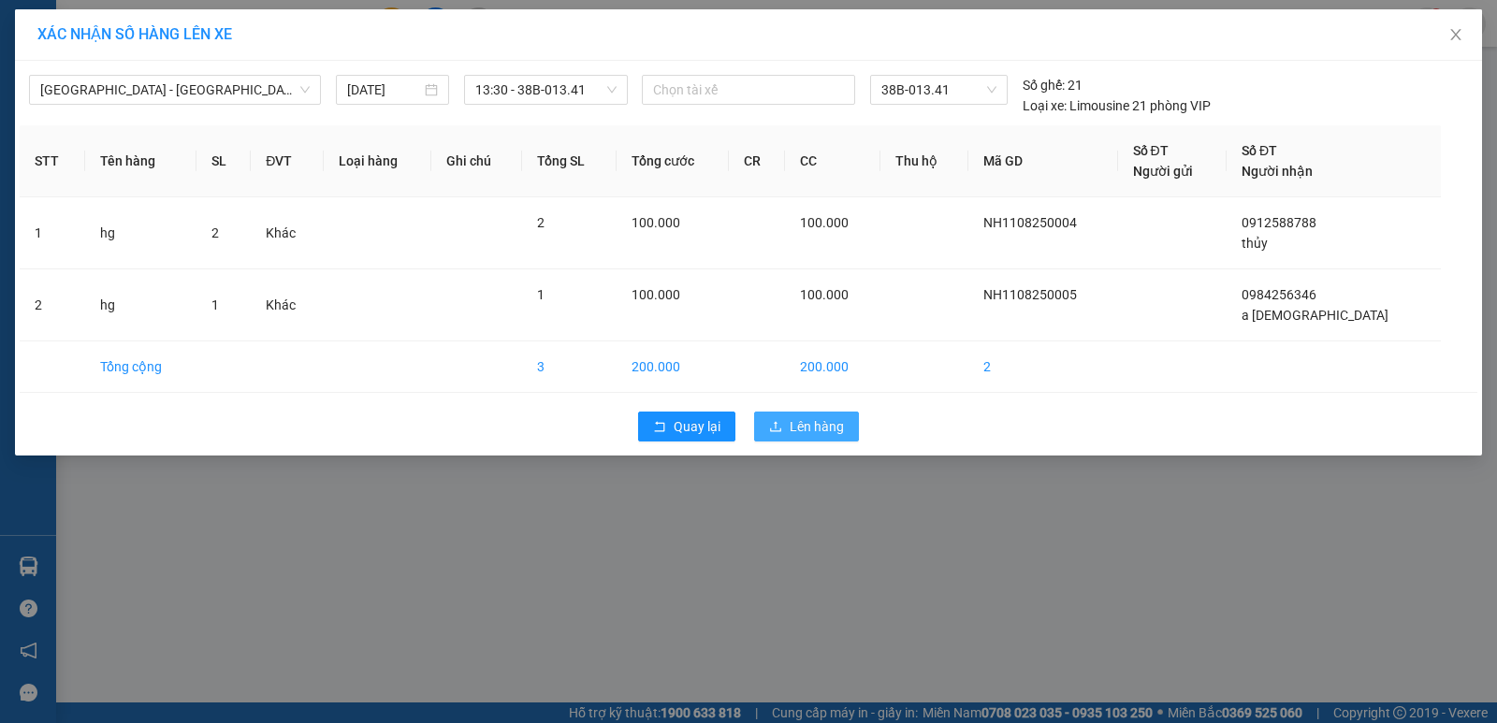
click at [813, 430] on span "Lên hàng" at bounding box center [817, 426] width 54 height 21
